Goal: Information Seeking & Learning: Learn about a topic

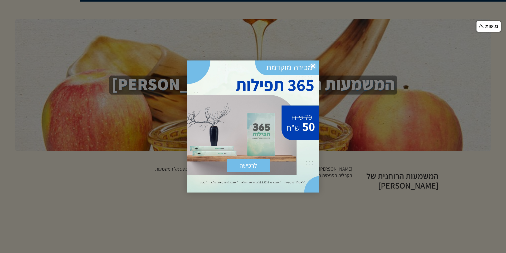
scroll to position [507, 0]
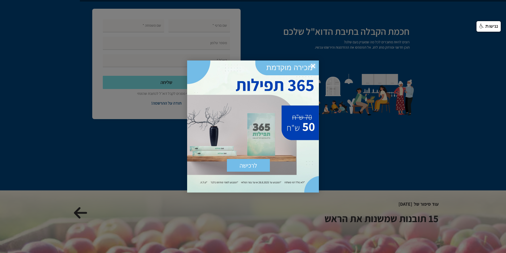
click at [314, 65] on span "×" at bounding box center [313, 66] width 12 height 12
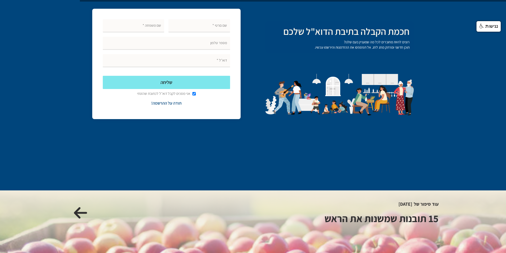
click at [258, 59] on div "שליחה אני מסכים לקבל דוא״ל לכתובת שהזנתי תודה על ההרשמה! Thank you! Your submis…" at bounding box center [253, 64] width 380 height 116
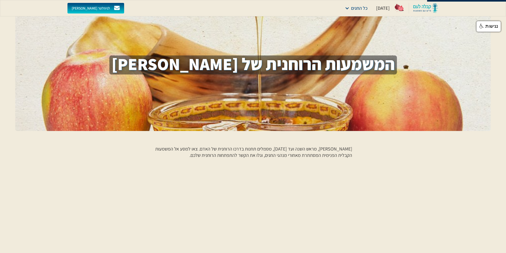
scroll to position [0, 0]
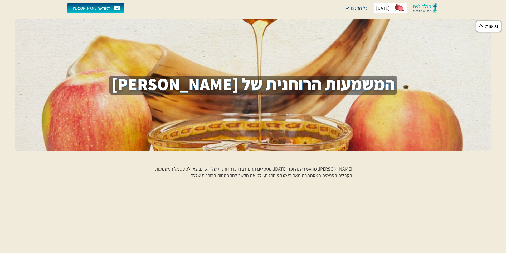
click at [384, 8] on div "[DATE]" at bounding box center [383, 8] width 14 height 6
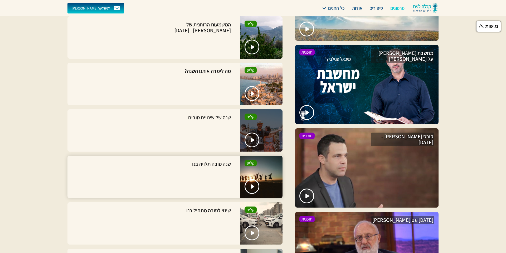
scroll to position [807, 0]
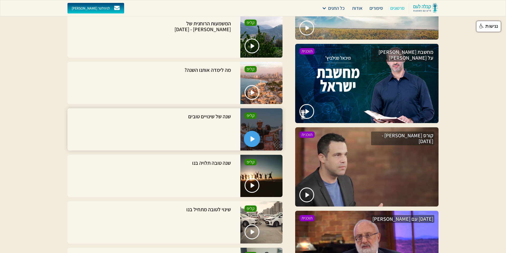
click at [252, 137] on img "open lightbox" at bounding box center [253, 138] width 4 height 5
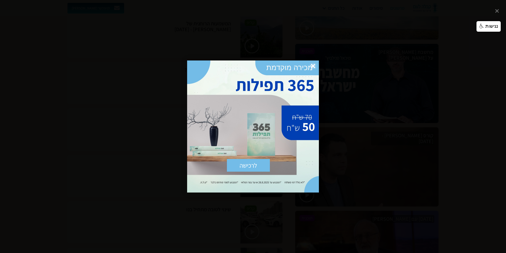
click at [313, 64] on span "×" at bounding box center [313, 66] width 12 height 12
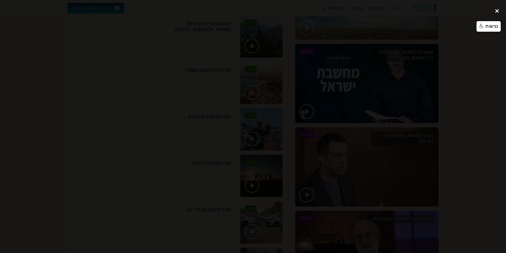
click at [498, 11] on div "close lightbox" at bounding box center [497, 11] width 18 height 12
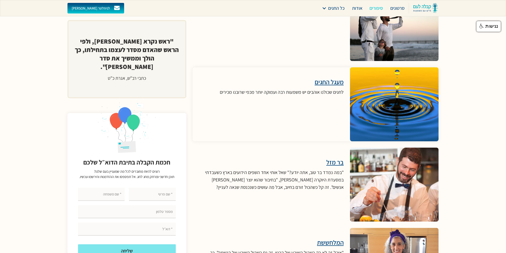
scroll to position [1730, 0]
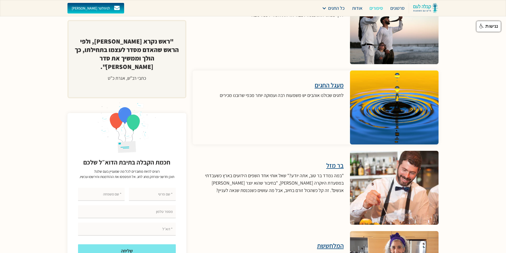
click at [389, 107] on div at bounding box center [394, 107] width 106 height 89
